Goal: Task Accomplishment & Management: Complete application form

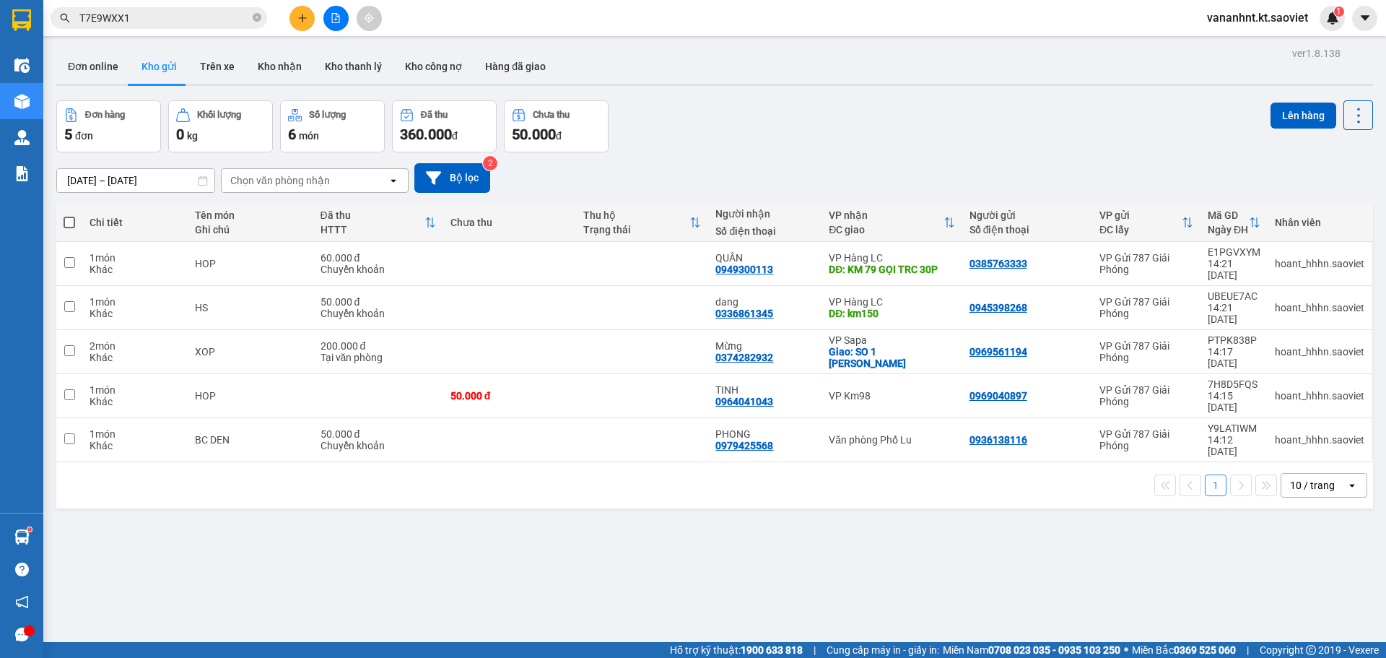
scroll to position [66, 0]
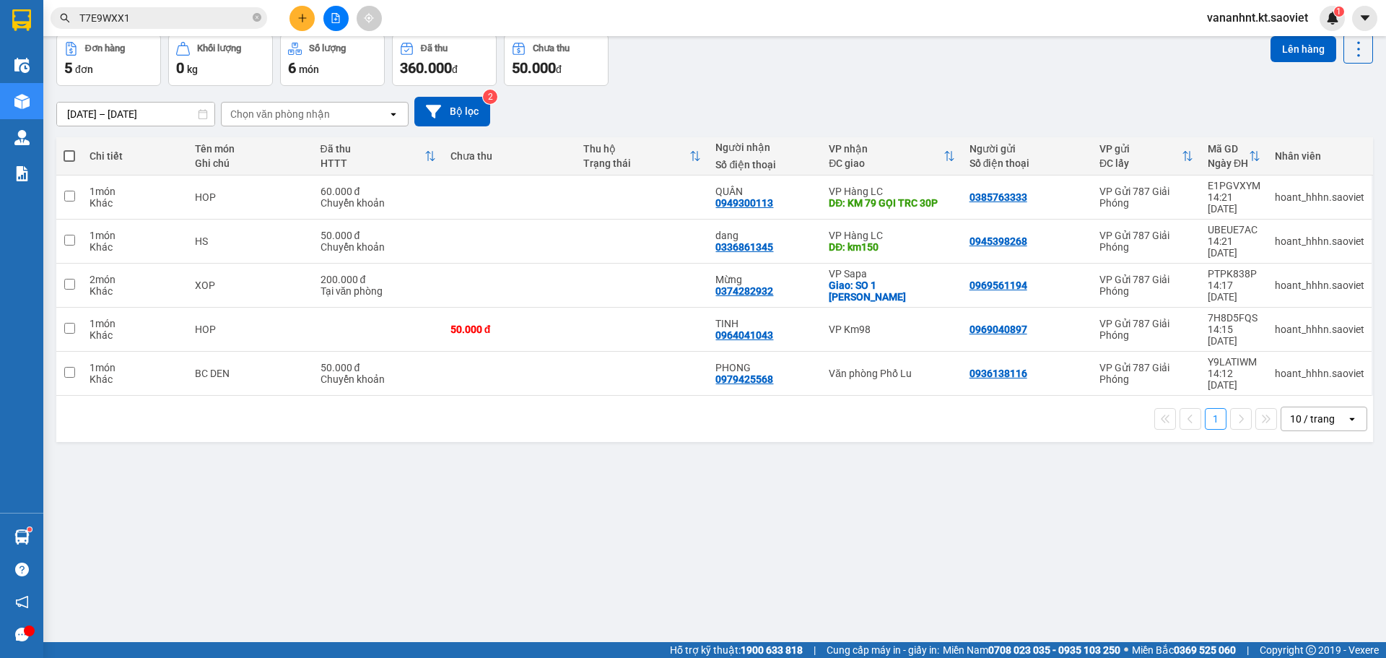
click at [117, 17] on input "T7E9WXX1" at bounding box center [164, 18] width 170 height 16
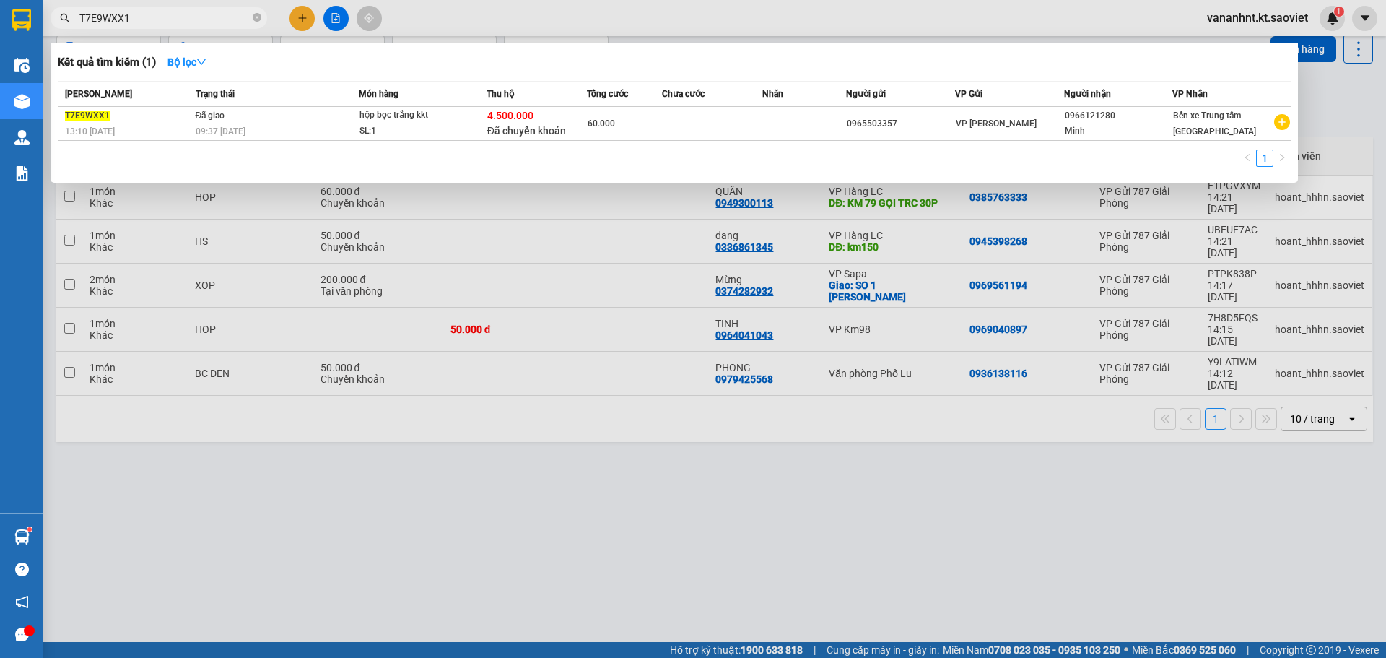
click at [117, 17] on input "T7E9WXX1" at bounding box center [164, 18] width 170 height 16
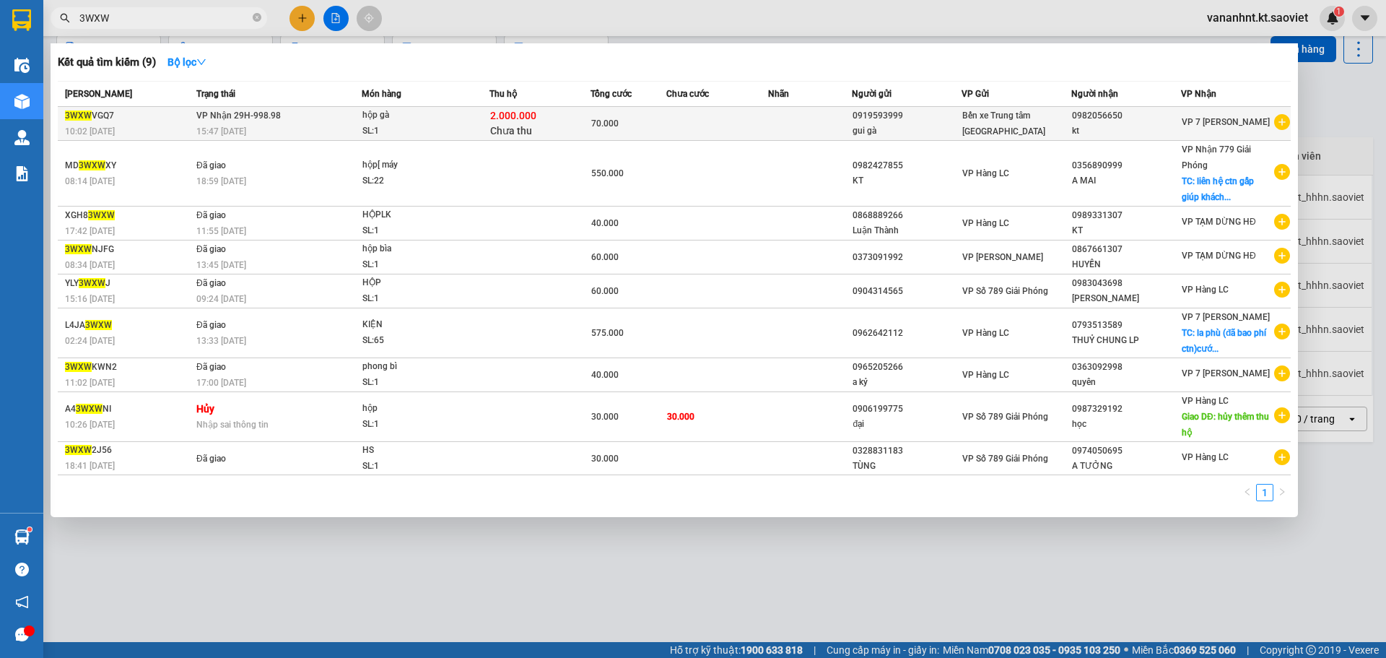
type input "3WXW"
click at [486, 127] on span "hộp gà SL: 1" at bounding box center [425, 123] width 127 height 31
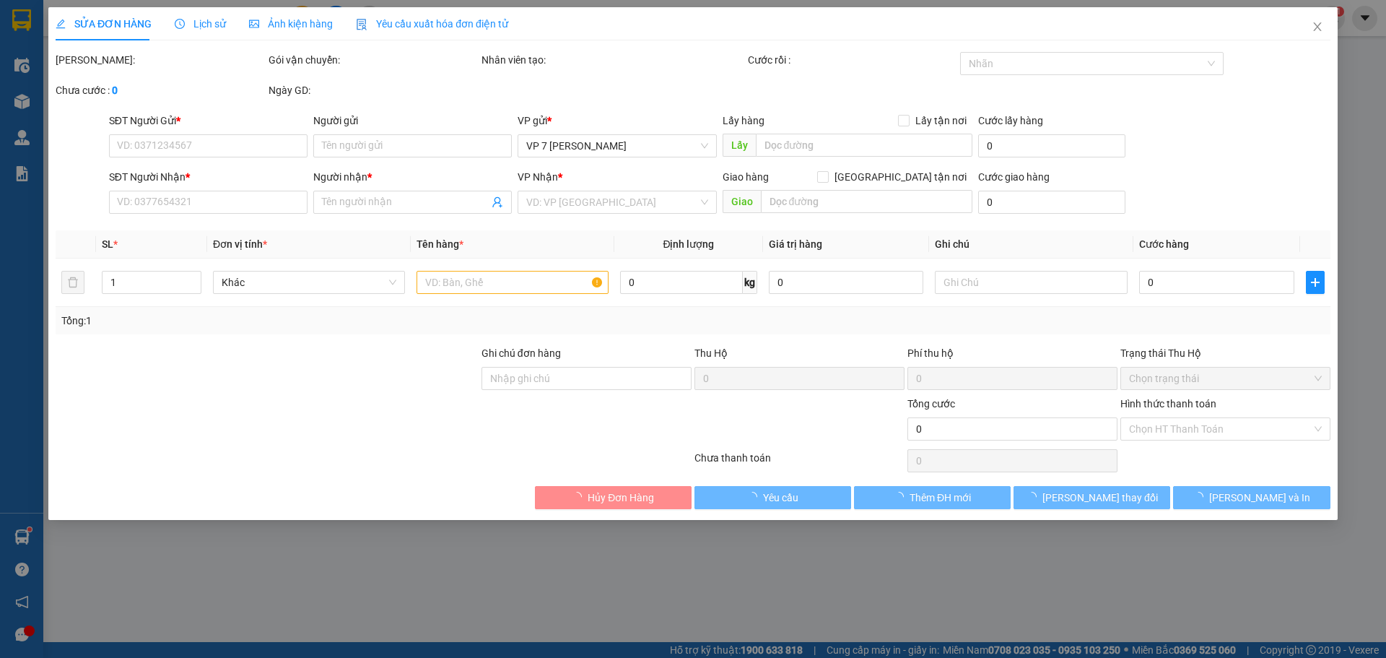
type input "0919593999"
type input "gui gà"
type input "0982056650"
type input "kt"
type input "70.000"
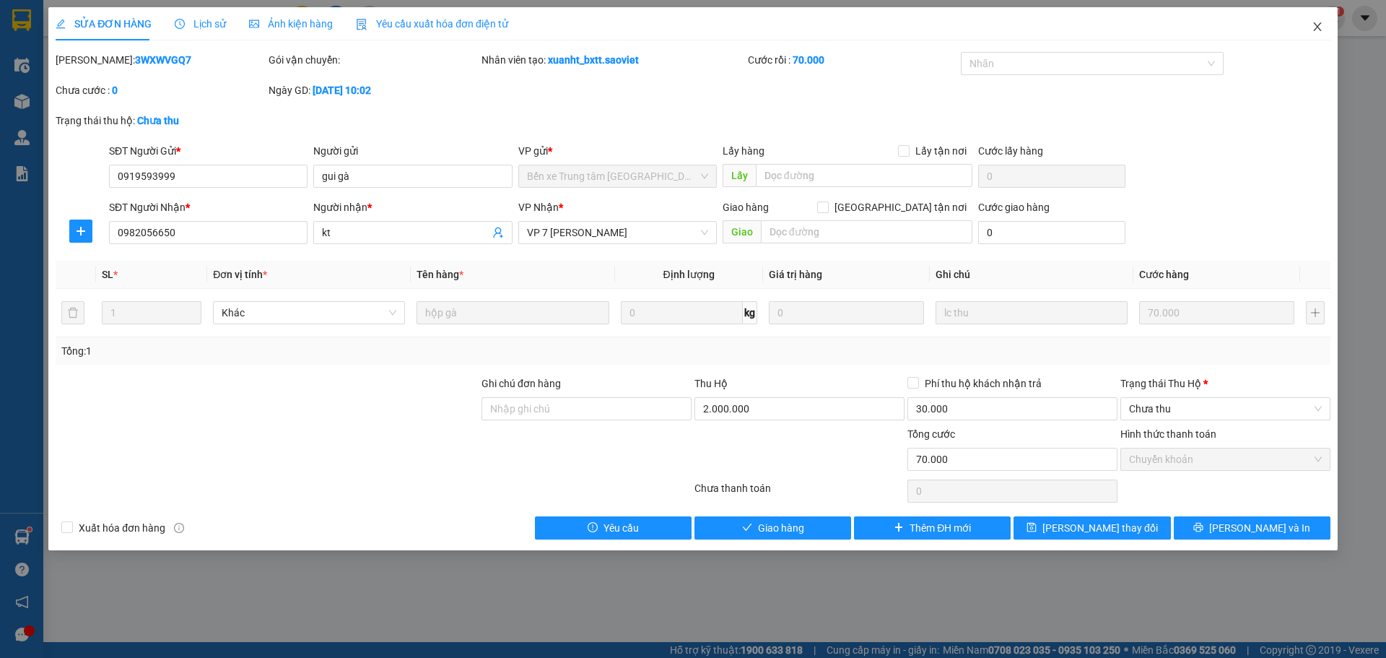
click at [1312, 24] on icon "close" at bounding box center [1318, 27] width 12 height 12
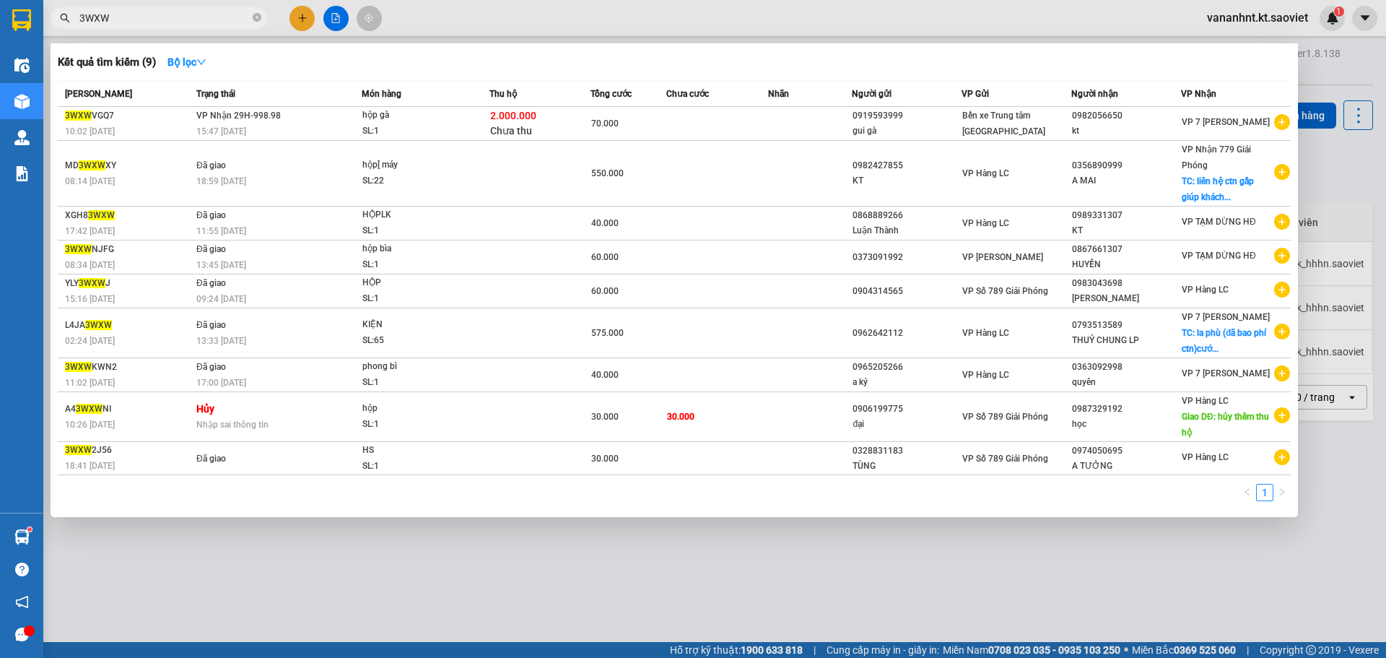
click at [142, 21] on input "3WXW" at bounding box center [164, 18] width 170 height 16
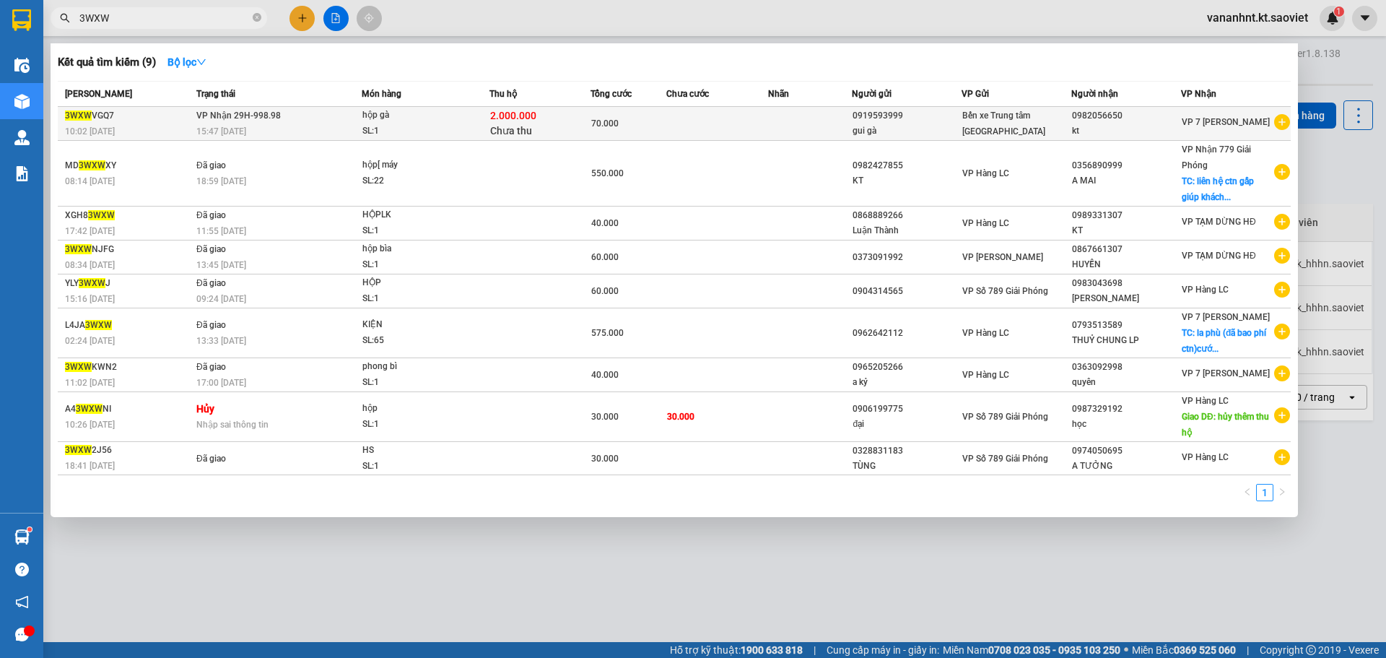
click at [246, 123] on td "VP Nhận 29H-998.98 15:47 [DATE]" at bounding box center [277, 124] width 169 height 34
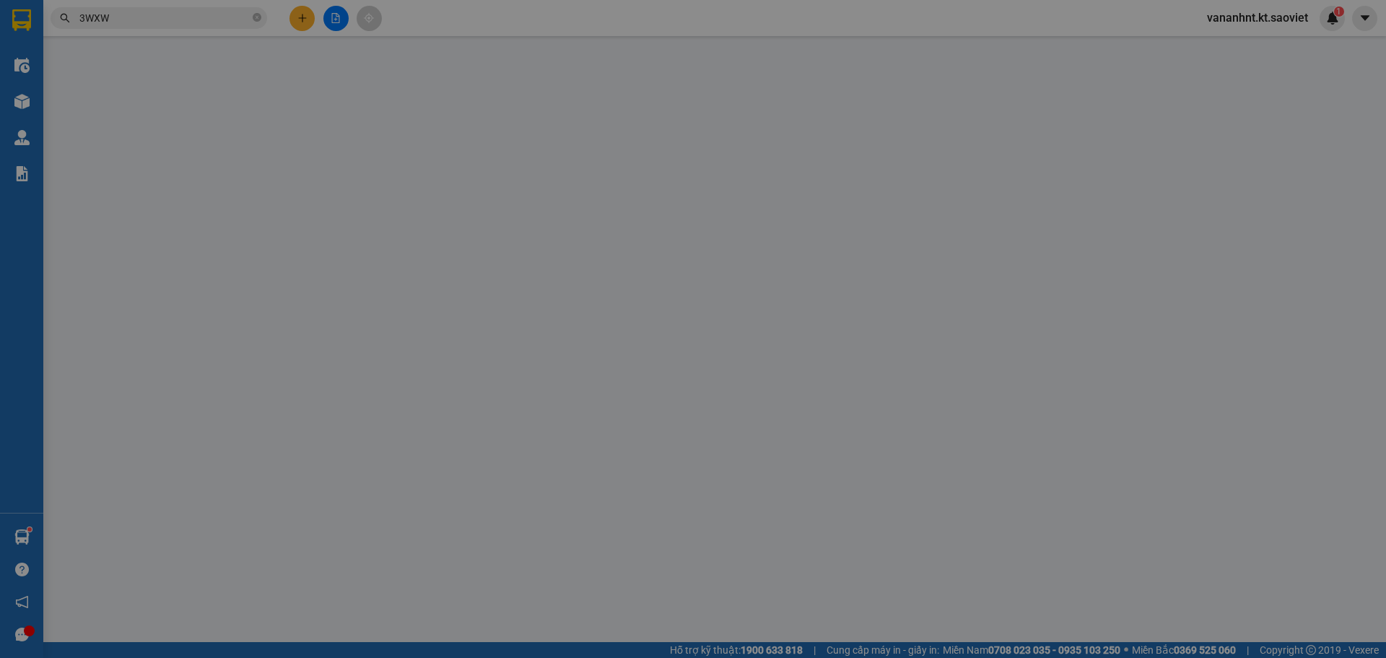
type input "0919593999"
type input "gui gà"
type input "0982056650"
type input "kt"
type input "70.000"
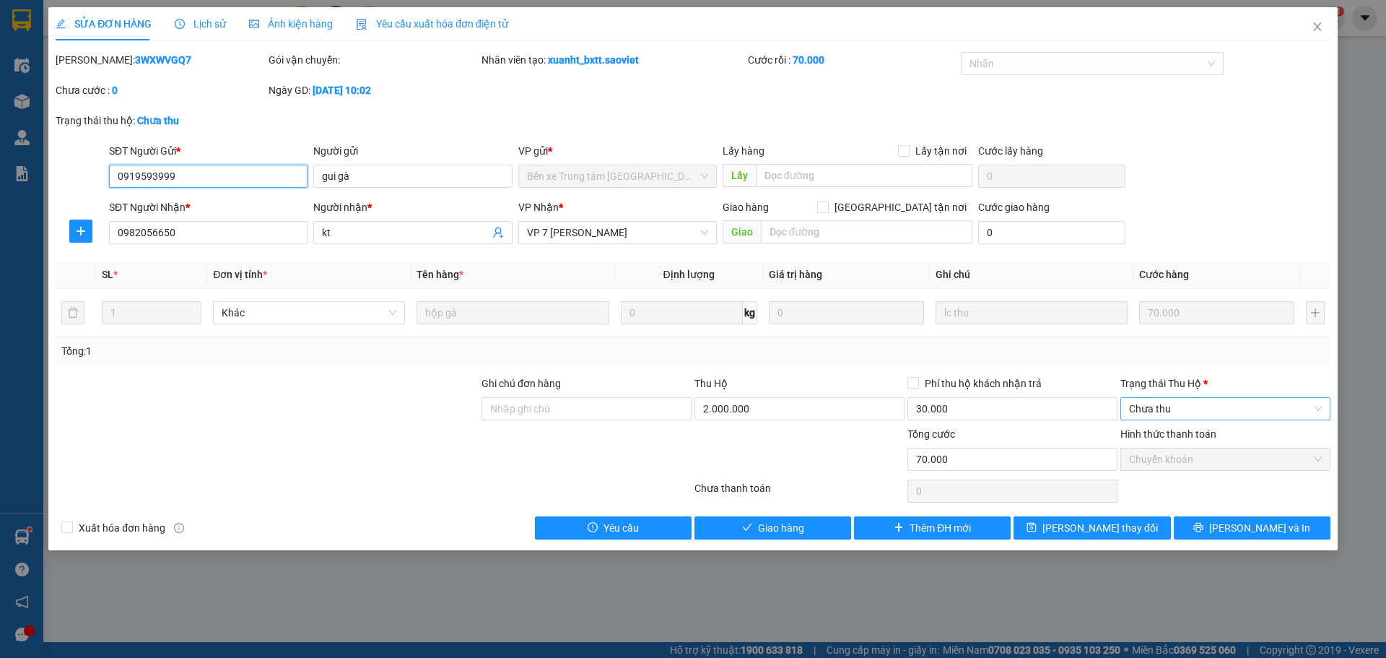
click at [1173, 412] on span "Chưa thu" at bounding box center [1225, 409] width 193 height 22
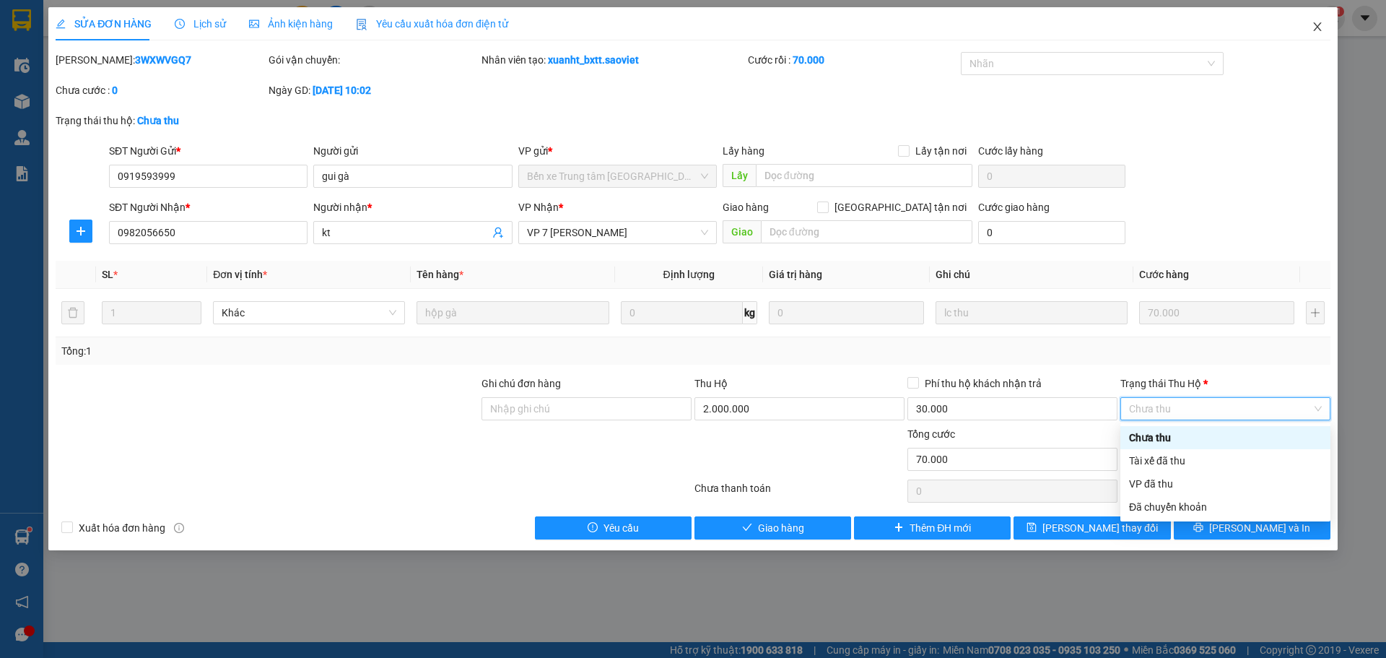
click at [1309, 25] on span "Close" at bounding box center [1318, 27] width 40 height 40
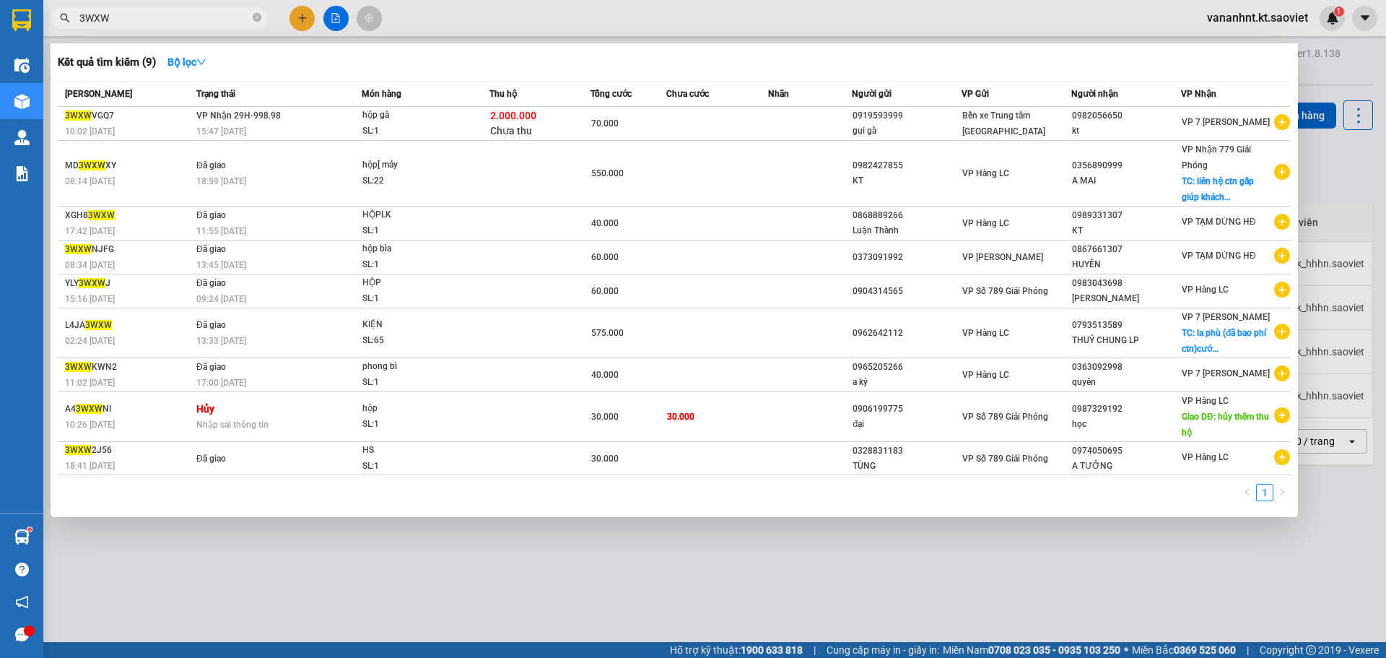
click at [135, 14] on input "3WXW" at bounding box center [164, 18] width 170 height 16
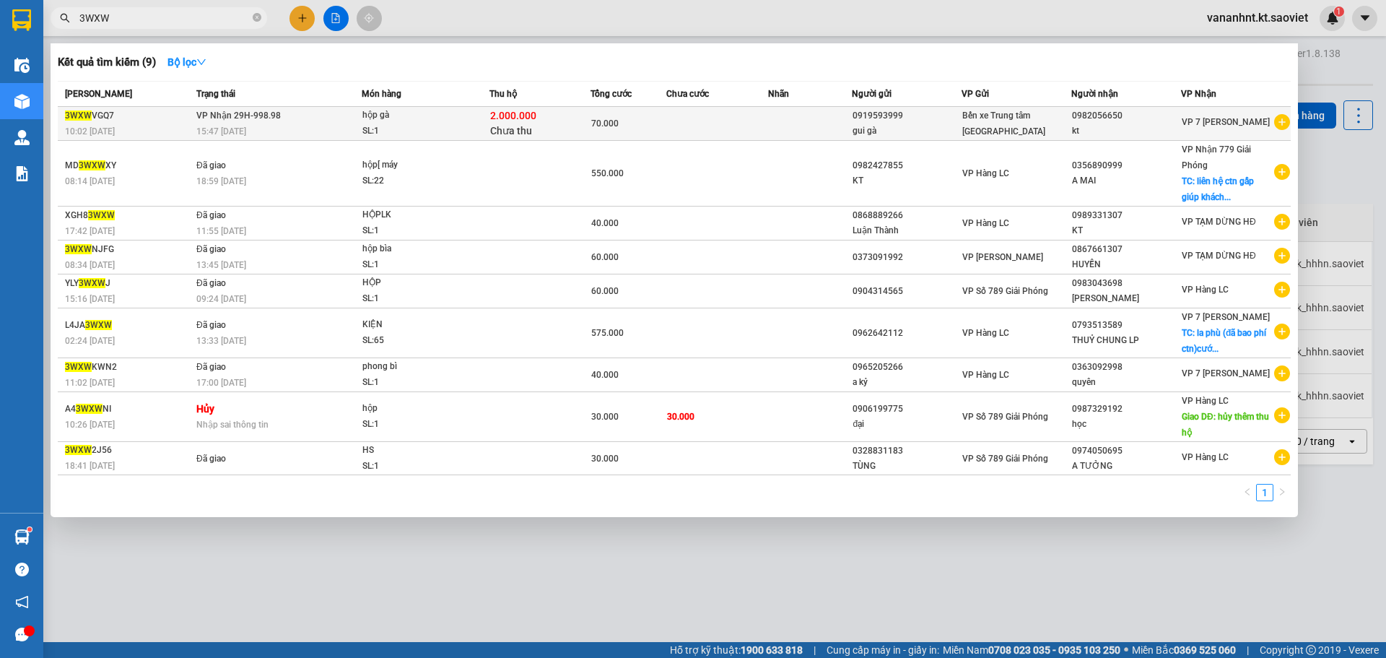
click at [739, 116] on td at bounding box center [717, 124] width 101 height 34
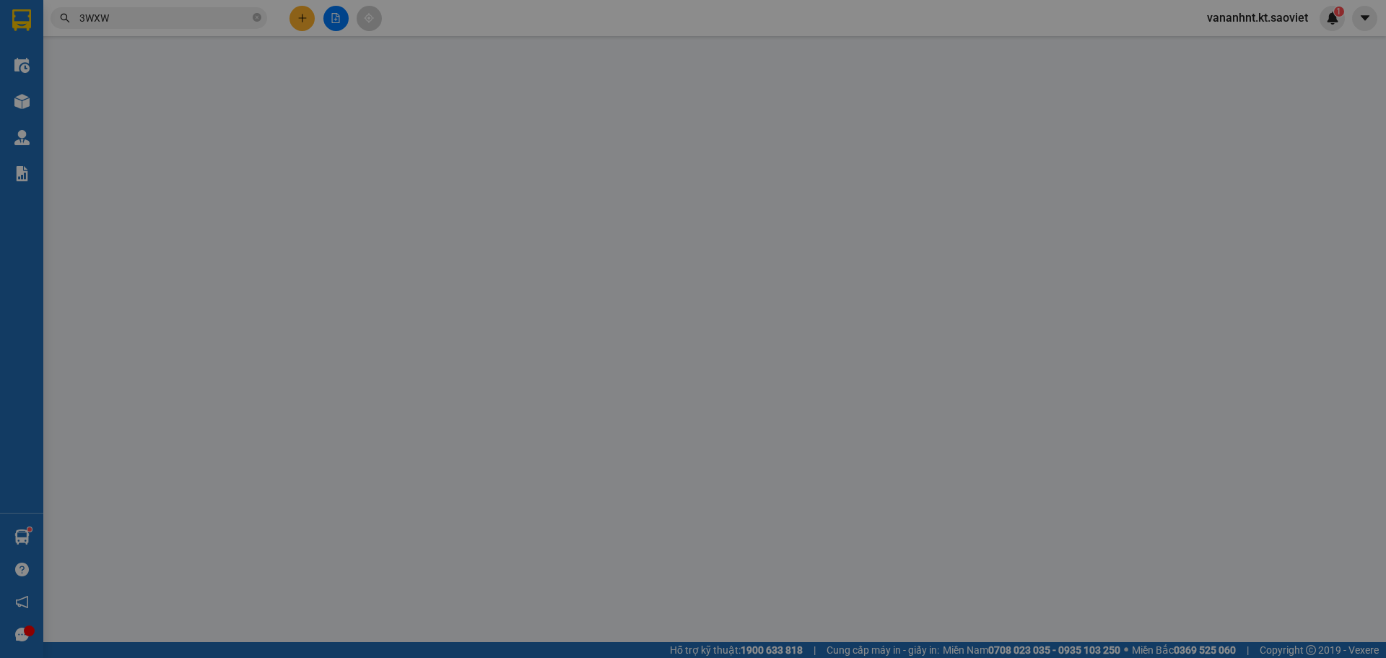
type input "0919593999"
type input "gui gà"
type input "0982056650"
type input "kt"
type input "70.000"
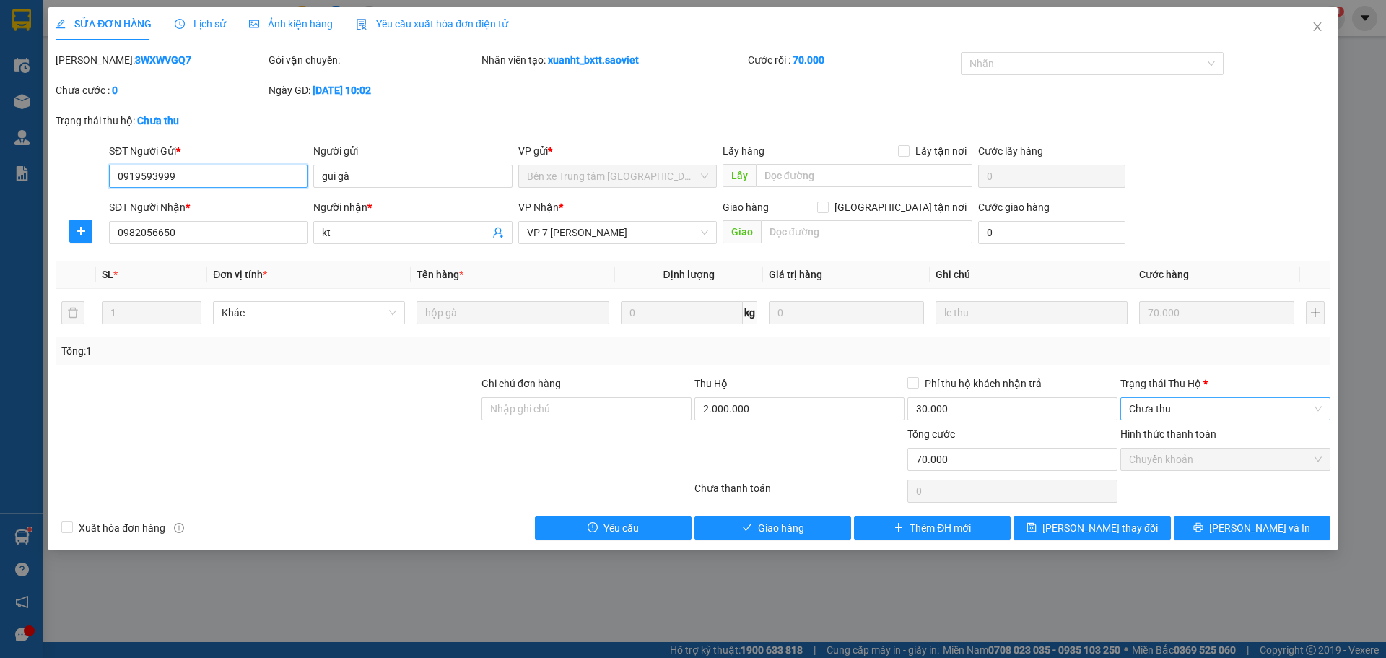
click at [1165, 410] on span "Chưa thu" at bounding box center [1225, 409] width 193 height 22
click at [1319, 23] on icon "close" at bounding box center [1318, 27] width 12 height 12
